Goal: Task Accomplishment & Management: Manage account settings

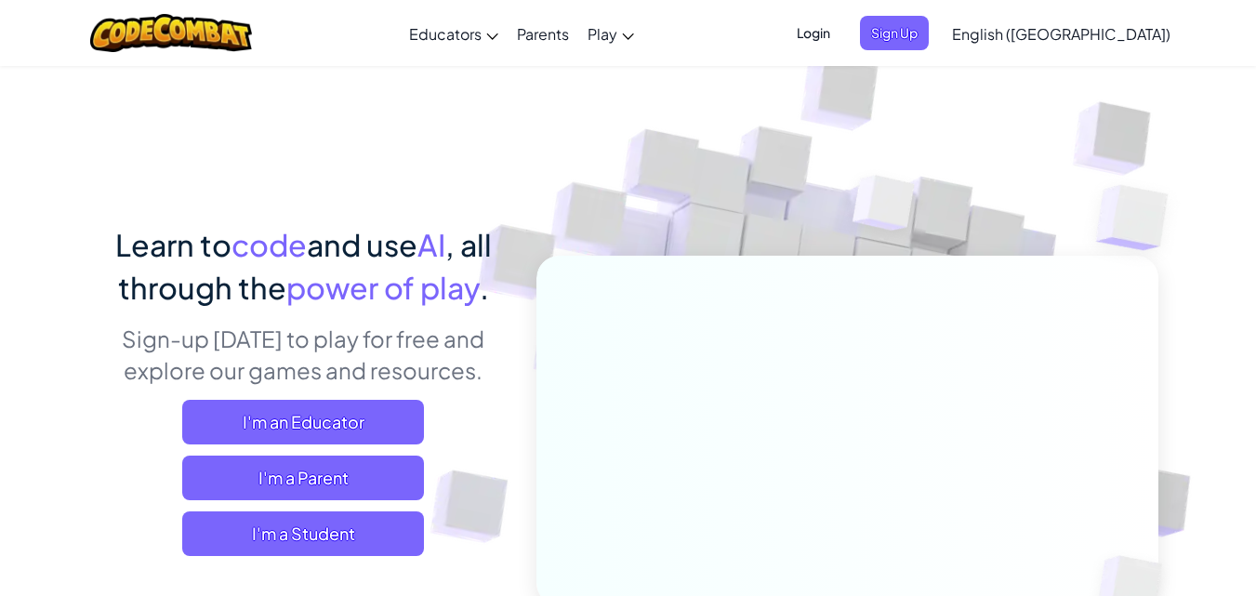
click at [946, 15] on div "Login Sign Up English ([GEOGRAPHIC_DATA]) English ([GEOGRAPHIC_DATA]) English (…" at bounding box center [977, 33] width 403 height 50
click at [841, 34] on span "Login" at bounding box center [814, 33] width 56 height 34
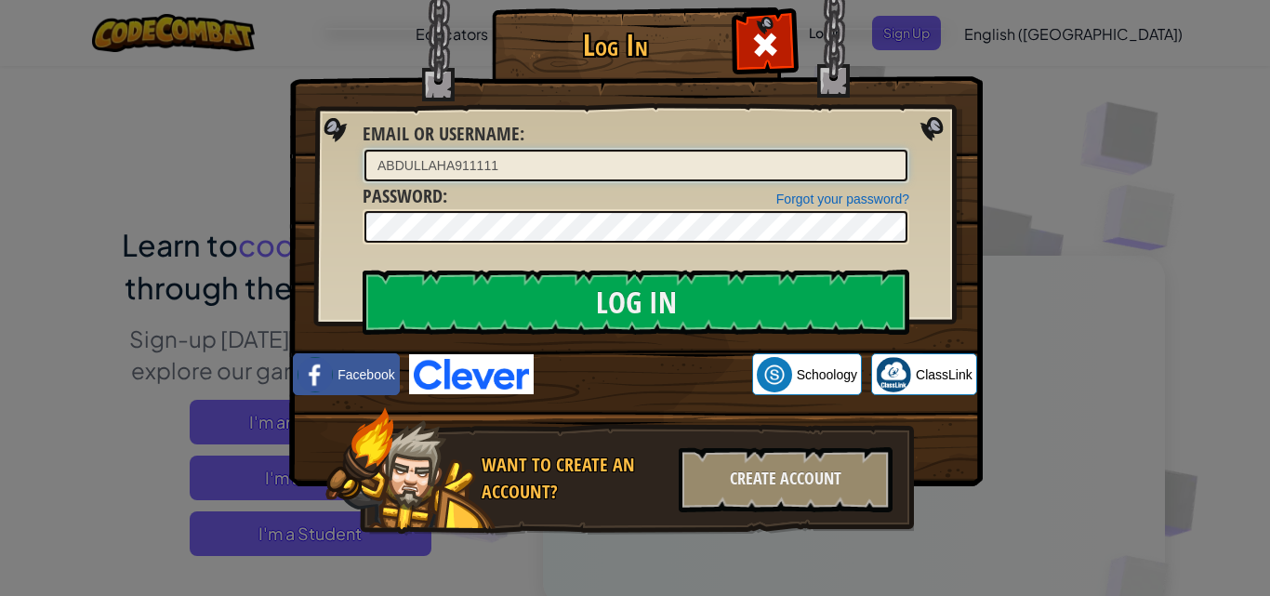
drag, startPoint x: 496, startPoint y: 166, endPoint x: 441, endPoint y: 168, distance: 54.9
click at [466, 170] on input "ABDULLAHA911111" at bounding box center [635, 166] width 543 height 32
type input "A"
type input "EesAO"
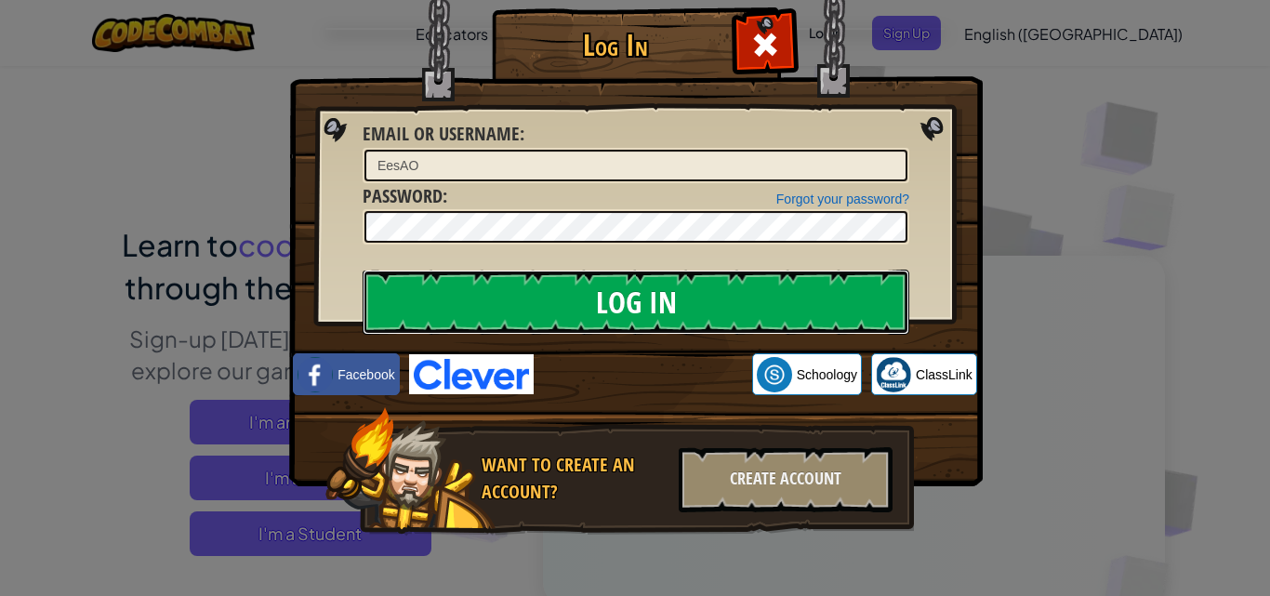
click at [584, 306] on input "Log In" at bounding box center [636, 302] width 547 height 65
drag, startPoint x: 584, startPoint y: 306, endPoint x: 589, endPoint y: 285, distance: 21.0
click at [589, 285] on input "Log In" at bounding box center [636, 302] width 547 height 65
click at [363, 270] on input "Log In" at bounding box center [636, 302] width 547 height 65
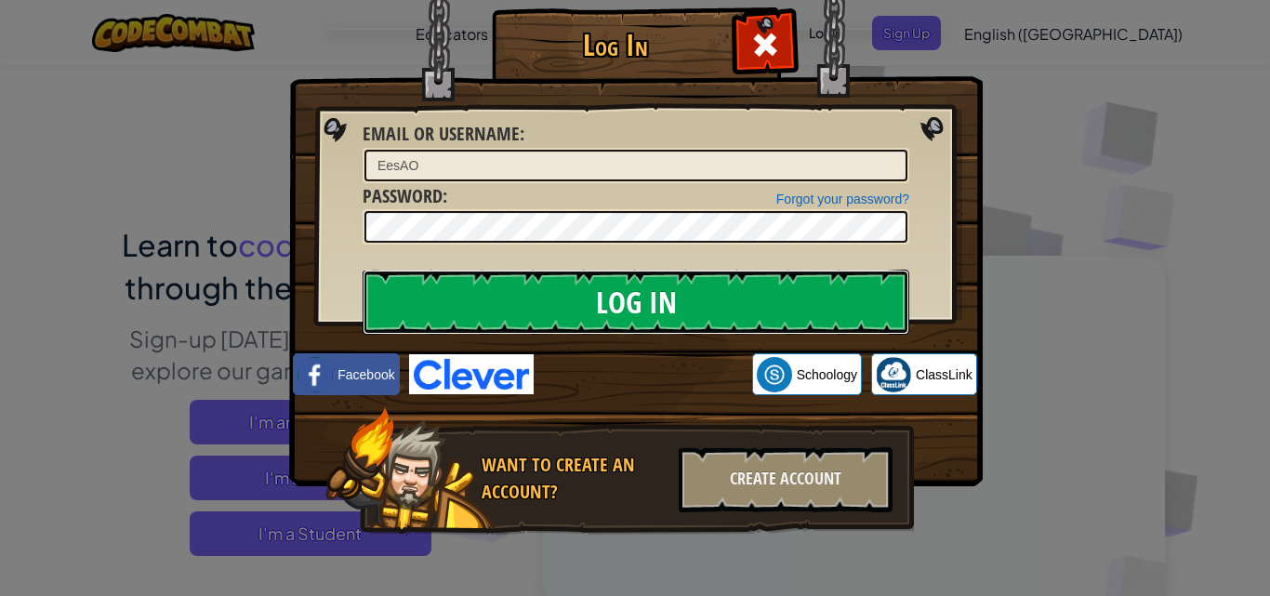
click at [363, 270] on input "Log In" at bounding box center [636, 302] width 547 height 65
